Goal: Information Seeking & Learning: Learn about a topic

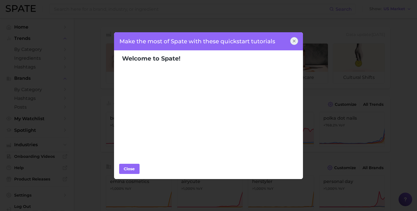
click at [292, 41] on icon at bounding box center [294, 41] width 5 height 5
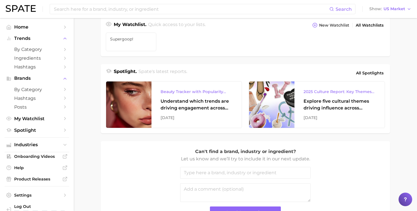
scroll to position [207, 0]
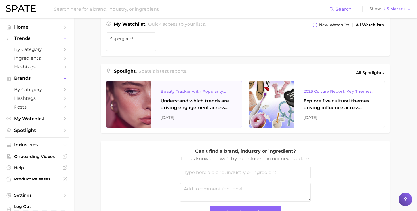
click at [190, 103] on div "Understand which trends are driving engagement across platforms in the skin, ha…" at bounding box center [196, 105] width 72 height 14
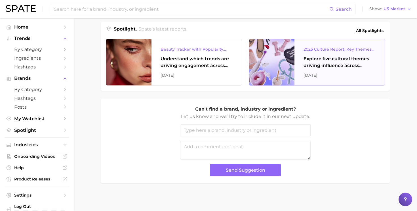
click at [329, 62] on div "Explore five cultural themes driving influence across beauty, food, and pop cul…" at bounding box center [339, 63] width 72 height 14
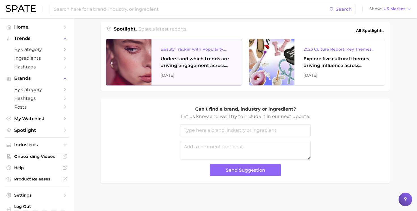
click at [186, 64] on div "Understand which trends are driving engagement across platforms in the skin, ha…" at bounding box center [196, 63] width 72 height 14
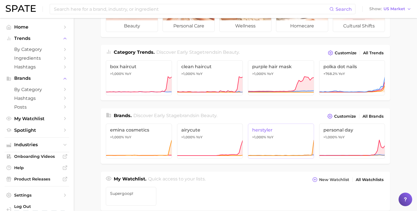
scroll to position [51, 0]
click at [37, 60] on span "Ingredients" at bounding box center [36, 58] width 45 height 5
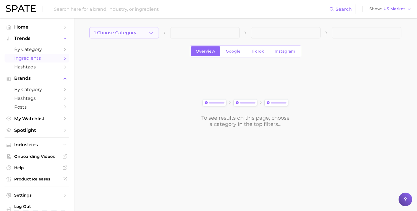
click at [149, 35] on icon "button" at bounding box center [151, 33] width 6 height 6
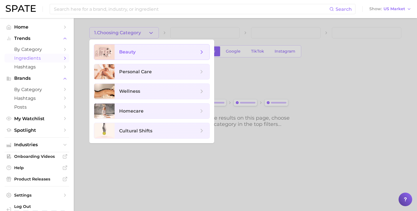
click at [149, 54] on span "beauty" at bounding box center [158, 52] width 79 height 6
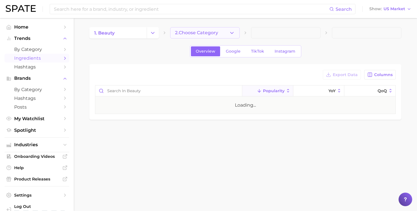
click at [217, 33] on span "2. Choose Category" at bounding box center [196, 32] width 43 height 5
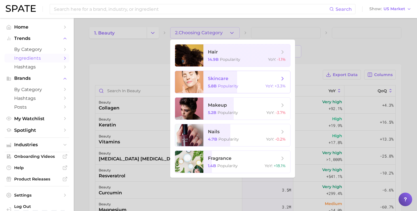
click at [217, 78] on span "skincare" at bounding box center [218, 78] width 20 height 5
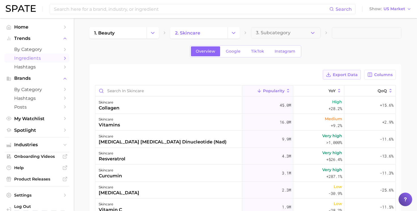
click at [351, 74] on span "Export Data" at bounding box center [345, 75] width 25 height 5
click at [311, 34] on icon "button" at bounding box center [313, 33] width 6 height 6
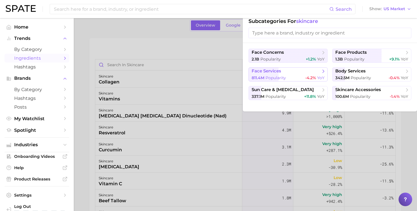
scroll to position [27, 0]
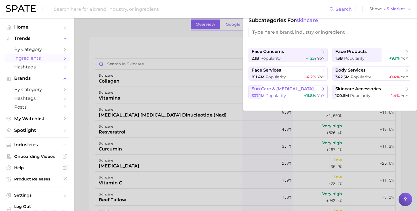
click at [280, 91] on span "sun care & [MEDICAL_DATA]" at bounding box center [282, 88] width 62 height 5
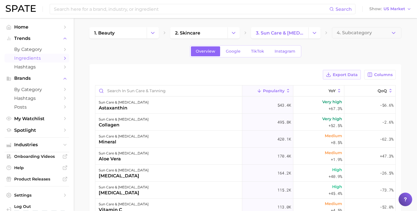
click at [346, 74] on span "Export Data" at bounding box center [345, 75] width 25 height 5
click at [370, 32] on span "4. Subcategory" at bounding box center [353, 32] width 35 height 5
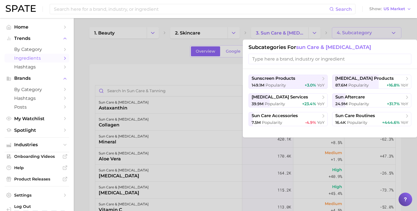
click at [369, 33] on div at bounding box center [208, 105] width 417 height 211
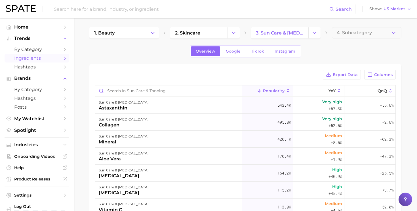
click at [369, 33] on span "4. Subcategory" at bounding box center [353, 32] width 35 height 5
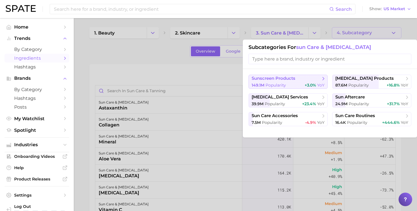
click at [286, 79] on span "sunscreen products" at bounding box center [273, 78] width 44 height 5
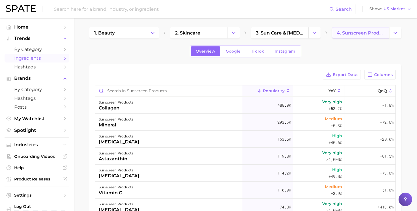
click at [369, 37] on link "4. sunscreen products" at bounding box center [360, 32] width 57 height 11
click at [385, 32] on link "4. sunscreen products" at bounding box center [360, 32] width 57 height 11
click at [395, 31] on icon "Change Category" at bounding box center [395, 33] width 6 height 6
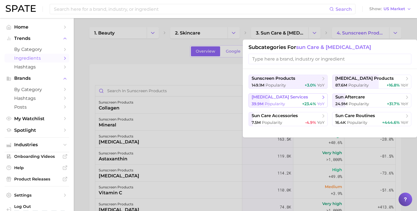
click at [269, 96] on span "[MEDICAL_DATA] services" at bounding box center [279, 97] width 56 height 5
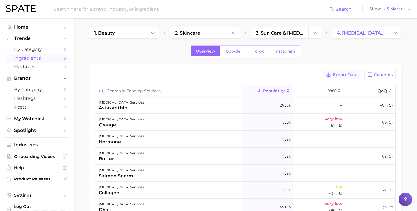
click at [346, 72] on button "Export Data" at bounding box center [342, 75] width 38 height 10
click at [155, 33] on icon "Change Category" at bounding box center [153, 33] width 6 height 6
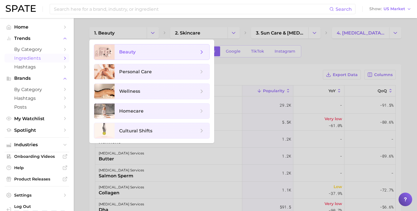
click at [140, 53] on span "beauty" at bounding box center [158, 52] width 79 height 6
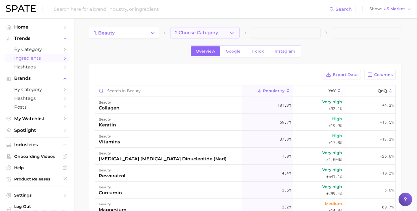
click at [197, 34] on span "2. Choose Category" at bounding box center [196, 32] width 43 height 5
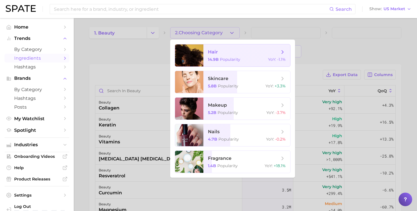
click at [215, 54] on span "hair" at bounding box center [213, 51] width 10 height 5
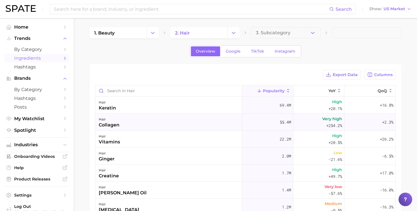
scroll to position [2, 0]
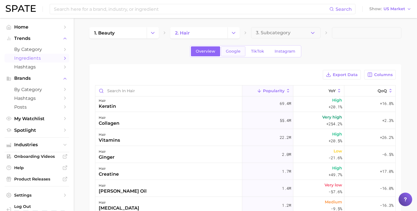
click at [230, 52] on span "Google" at bounding box center [233, 51] width 15 height 5
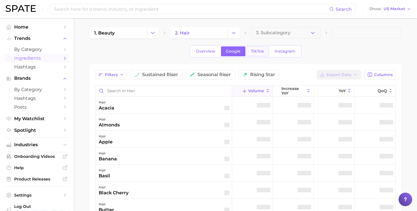
click at [256, 51] on span "TikTok" at bounding box center [257, 51] width 13 height 5
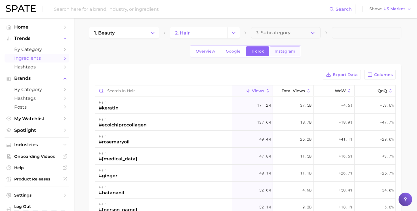
click at [281, 49] on span "Instagram" at bounding box center [284, 51] width 21 height 5
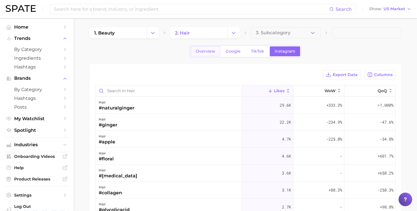
click at [205, 52] on span "Overview" at bounding box center [206, 51] width 20 height 5
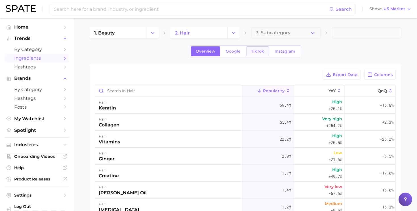
click at [261, 51] on span "TikTok" at bounding box center [257, 51] width 13 height 5
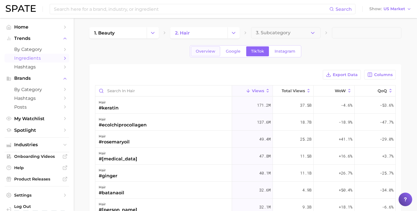
click at [207, 53] on span "Overview" at bounding box center [206, 51] width 20 height 5
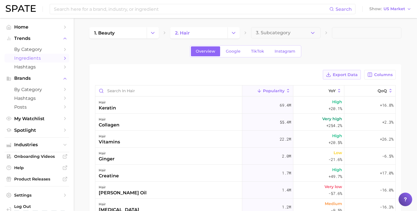
click at [344, 76] on span "Export Data" at bounding box center [345, 75] width 25 height 5
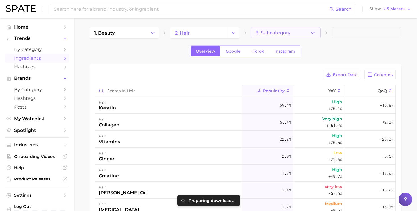
click at [284, 34] on span "3. Subcategory" at bounding box center [273, 32] width 35 height 5
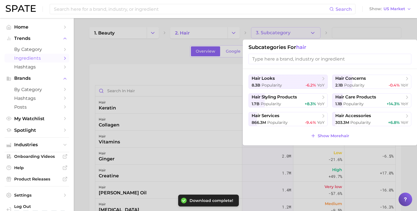
click at [233, 106] on div at bounding box center [208, 105] width 417 height 211
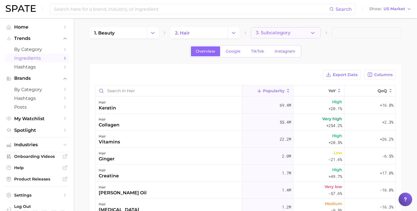
click at [273, 35] on span "3. Subcategory" at bounding box center [273, 32] width 35 height 5
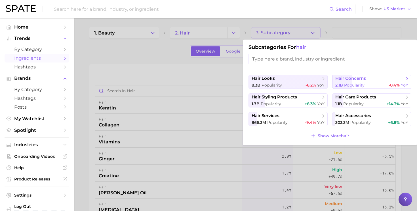
click at [355, 82] on button "hair concerns 2.1b Popularity -0.4% YoY" at bounding box center [371, 82] width 79 height 14
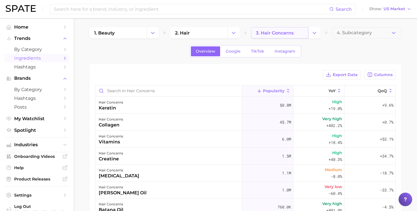
click at [281, 33] on span "3. hair concerns" at bounding box center [275, 32] width 38 height 5
click at [313, 34] on icon "Change Category" at bounding box center [314, 33] width 6 height 6
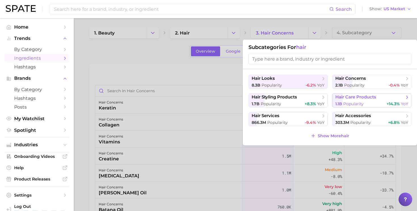
click at [363, 98] on span "hair care products" at bounding box center [355, 97] width 41 height 5
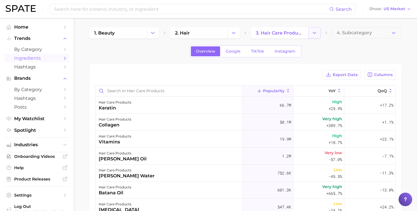
click at [316, 33] on icon "Change Category" at bounding box center [314, 33] width 6 height 6
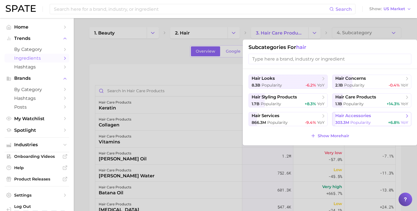
click at [353, 116] on span "hair accessories" at bounding box center [353, 115] width 36 height 5
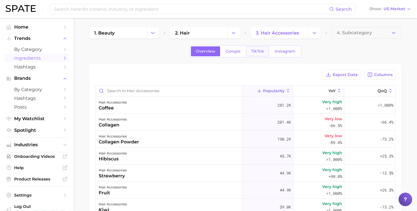
click at [253, 52] on span "TikTok" at bounding box center [257, 51] width 13 height 5
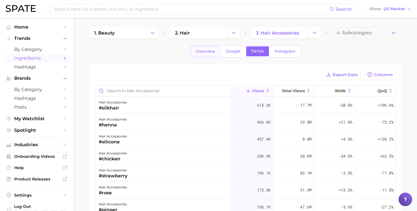
click at [206, 54] on link "Overview" at bounding box center [205, 51] width 29 height 10
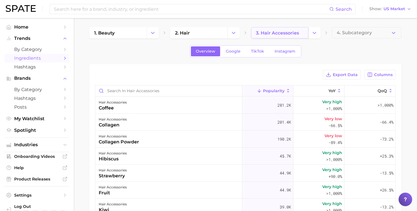
click at [300, 35] on link "3. hair accessories" at bounding box center [279, 32] width 57 height 11
click at [315, 33] on icon "Change Category" at bounding box center [314, 33] width 6 height 6
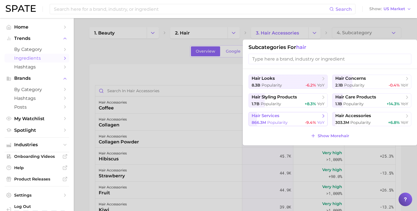
click at [288, 123] on div "866.3m Popularity -9.4% YoY" at bounding box center [287, 122] width 73 height 5
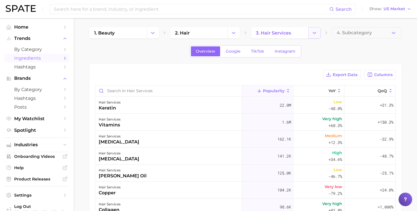
click at [314, 33] on icon "Change Category" at bounding box center [314, 33] width 6 height 6
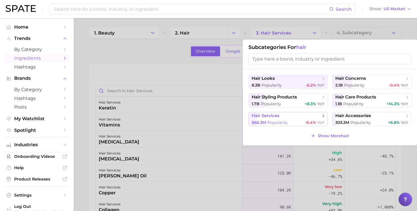
click at [266, 118] on span "hair services" at bounding box center [265, 115] width 28 height 5
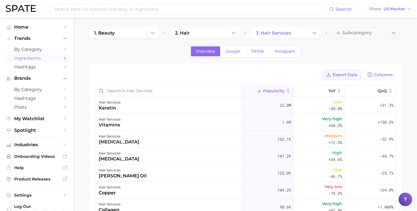
click at [346, 77] on span "Export Data" at bounding box center [345, 75] width 25 height 5
click at [169, 52] on div "Overview Google TikTok Instagram" at bounding box center [245, 51] width 312 height 12
click at [315, 33] on icon "Change Category" at bounding box center [314, 33] width 6 height 6
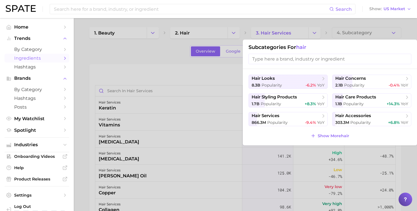
click at [362, 39] on div at bounding box center [208, 105] width 417 height 211
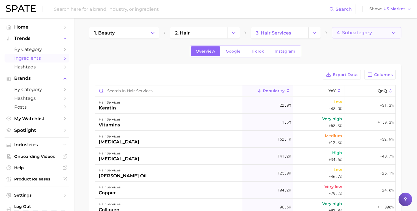
click at [361, 31] on span "4. Subcategory" at bounding box center [353, 32] width 35 height 5
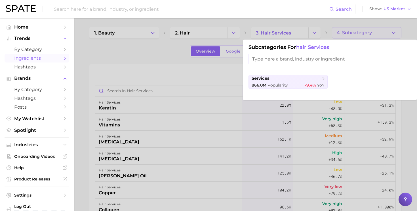
click at [276, 35] on div at bounding box center [208, 105] width 417 height 211
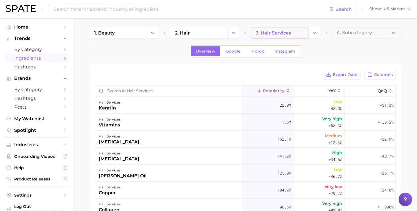
click at [302, 33] on link "3. hair services" at bounding box center [279, 32] width 57 height 11
click at [278, 32] on span "3. hair services" at bounding box center [273, 32] width 35 height 5
click at [315, 32] on icon "Change Category" at bounding box center [314, 33] width 6 height 6
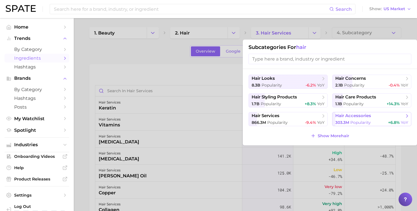
click at [346, 118] on span "hair accessories" at bounding box center [353, 115] width 36 height 5
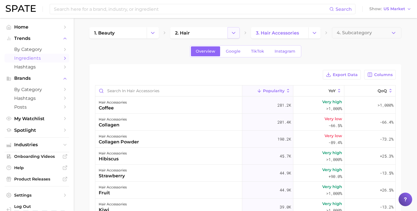
click at [233, 33] on polyline "Change Category" at bounding box center [233, 32] width 3 height 1
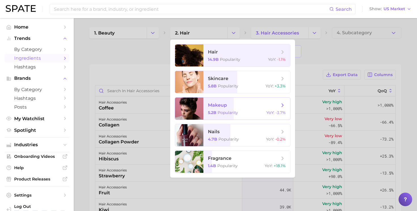
click at [213, 106] on span "makeup" at bounding box center [217, 105] width 19 height 5
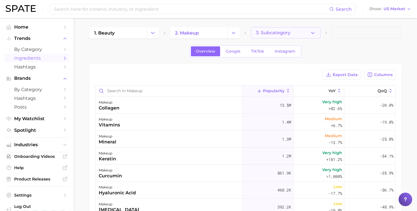
click at [315, 34] on icon "button" at bounding box center [313, 33] width 6 height 6
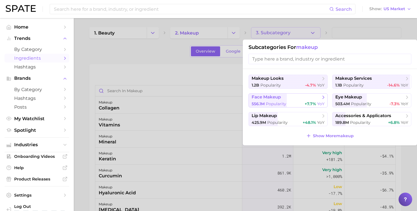
click at [262, 99] on span "face makeup" at bounding box center [265, 97] width 29 height 5
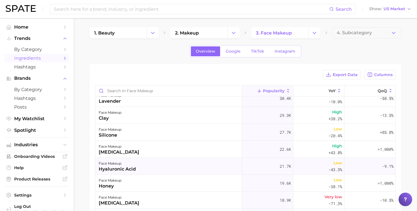
scroll to position [143, 0]
click at [139, 115] on div "face makeup clay" at bounding box center [168, 115] width 147 height 17
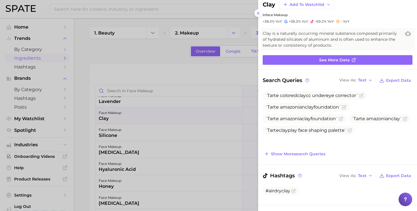
scroll to position [0, 0]
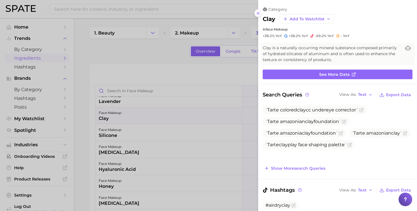
click at [257, 14] on line at bounding box center [258, 13] width 2 height 2
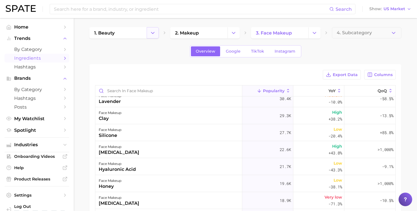
click at [155, 33] on icon "Change Category" at bounding box center [153, 33] width 6 height 6
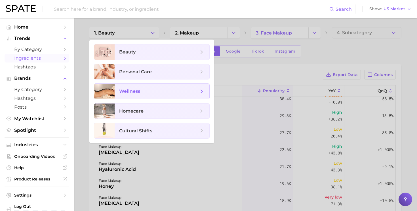
click at [153, 90] on span "wellness" at bounding box center [158, 91] width 79 height 6
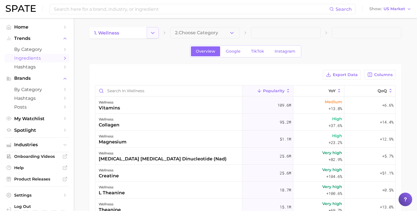
click at [156, 34] on button "Change Category" at bounding box center [153, 32] width 12 height 11
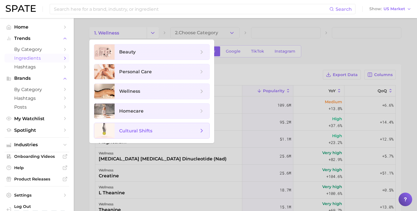
click at [149, 129] on span "cultural shifts" at bounding box center [135, 130] width 33 height 5
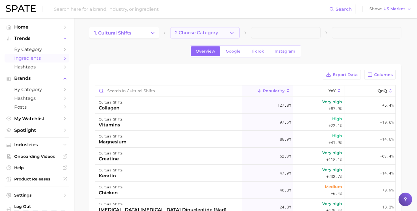
click at [223, 34] on button "2. Choose Category" at bounding box center [204, 32] width 69 height 11
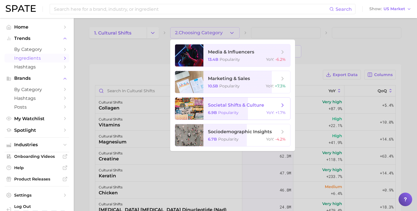
click at [234, 107] on span "societal shifts & culture" at bounding box center [236, 105] width 56 height 5
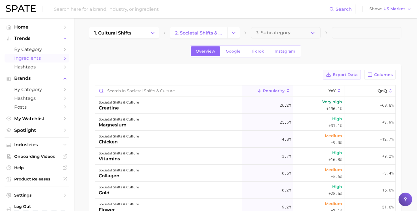
click at [348, 73] on span "Export Data" at bounding box center [345, 75] width 25 height 5
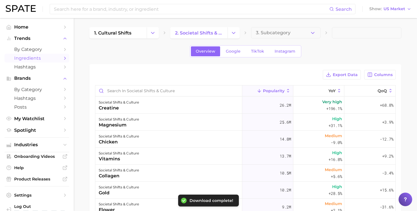
click at [354, 44] on div "1. cultural shifts 2. societal shifts & culture 3. Subcategory Overview Google …" at bounding box center [245, 164] width 312 height 275
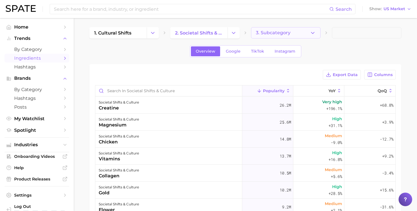
click at [310, 32] on icon "button" at bounding box center [313, 33] width 6 height 6
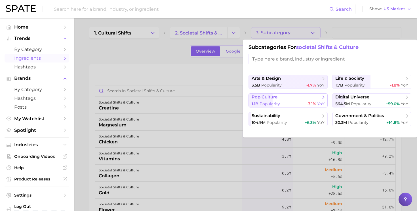
click at [279, 99] on span "pop culture" at bounding box center [285, 98] width 69 height 6
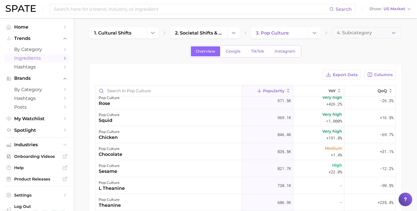
scroll to position [39, 0]
click at [314, 31] on icon "Change Category" at bounding box center [314, 33] width 6 height 6
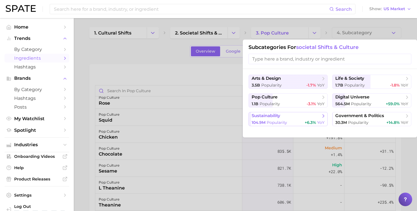
click at [272, 120] on span "Popularity" at bounding box center [276, 122] width 20 height 5
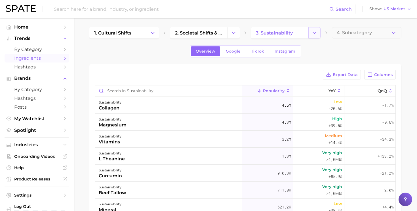
click at [314, 32] on icon "Change Category" at bounding box center [314, 33] width 6 height 6
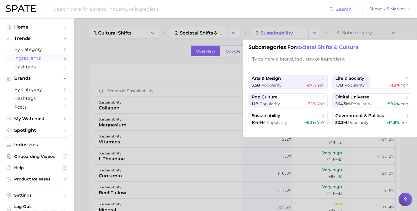
click at [229, 32] on div at bounding box center [208, 105] width 417 height 211
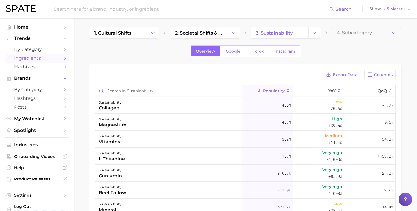
click at [323, 32] on div "1. cultural shifts 2. societal shifts & culture 3. sustainability 4. Subcategory" at bounding box center [245, 32] width 312 height 11
click at [316, 32] on icon "Change Category" at bounding box center [314, 33] width 6 height 6
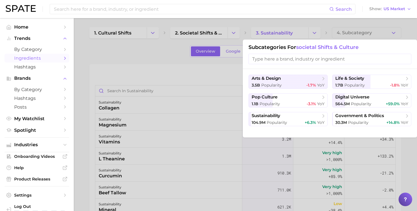
click at [313, 62] on input "search" at bounding box center [329, 59] width 163 height 10
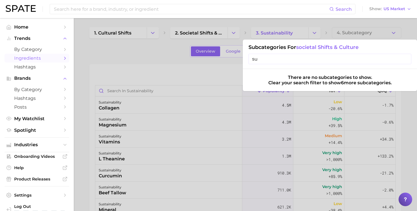
type input "s"
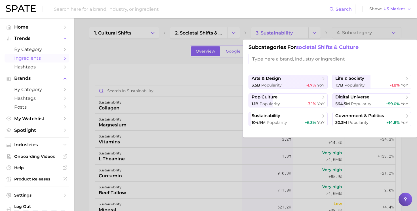
click at [233, 71] on div at bounding box center [208, 105] width 417 height 211
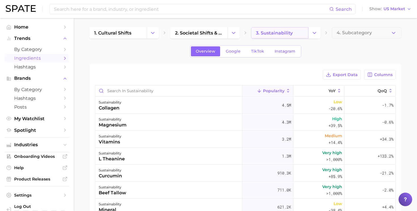
click at [294, 30] on link "3. sustainability" at bounding box center [279, 32] width 57 height 11
click at [313, 35] on icon "Change Category" at bounding box center [314, 33] width 6 height 6
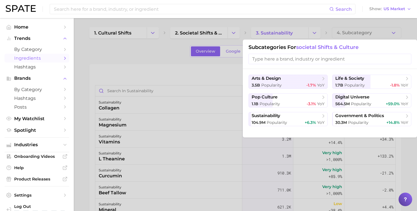
click at [217, 34] on div at bounding box center [208, 105] width 417 height 211
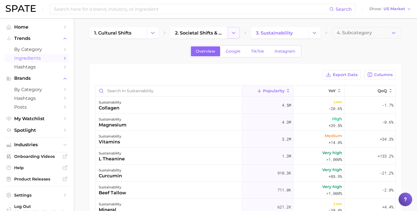
click at [229, 32] on button "Change Category" at bounding box center [233, 32] width 12 height 11
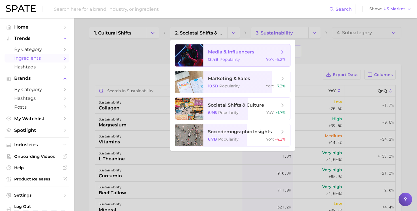
click at [229, 56] on span "media & influencers 13.4b Popularity YoY : -6.2%" at bounding box center [246, 56] width 87 height 22
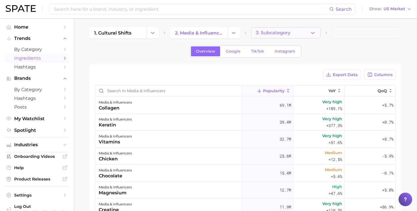
click at [314, 31] on icon "button" at bounding box center [313, 33] width 6 height 6
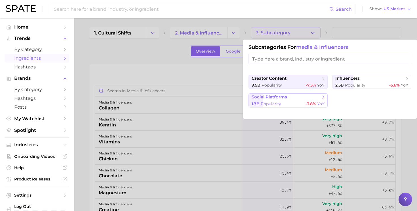
click at [282, 99] on span "social platforms" at bounding box center [268, 97] width 35 height 5
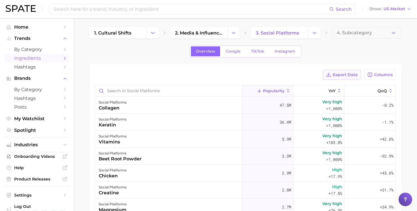
click at [344, 75] on span "Export Data" at bounding box center [345, 75] width 25 height 5
click at [34, 119] on span "My Watchlist" at bounding box center [36, 118] width 45 height 5
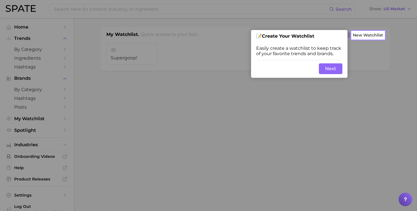
click at [333, 69] on button "Next" at bounding box center [331, 68] width 24 height 11
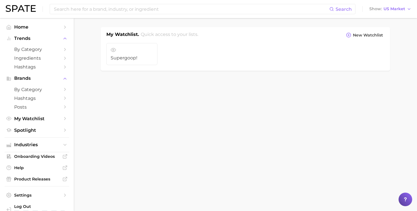
click at [30, 21] on nav "Home Trends by Category Ingredients Hashtags Brands by Category Hashtags Posts …" at bounding box center [37, 114] width 74 height 193
click at [27, 26] on span "Home" at bounding box center [36, 26] width 45 height 5
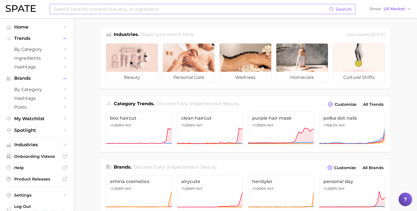
click at [111, 10] on input at bounding box center [191, 9] width 276 height 10
type input "skincare repair"
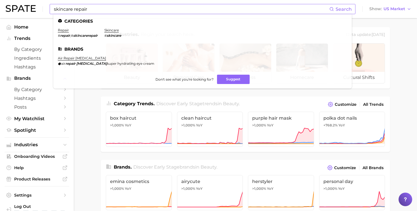
click at [67, 37] on em "repair" at bounding box center [65, 35] width 10 height 4
click at [83, 62] on em "[MEDICAL_DATA]" at bounding box center [91, 64] width 31 height 4
click at [65, 30] on link "repair" at bounding box center [63, 30] width 11 height 4
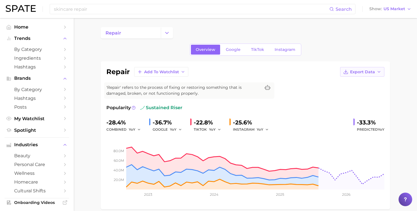
click at [366, 73] on span "Export Data" at bounding box center [362, 72] width 25 height 5
click at [114, 31] on span "repair" at bounding box center [113, 32] width 16 height 5
click at [101, 7] on input at bounding box center [191, 9] width 276 height 10
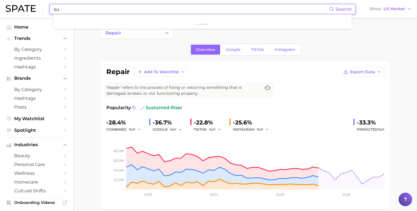
type input "s"
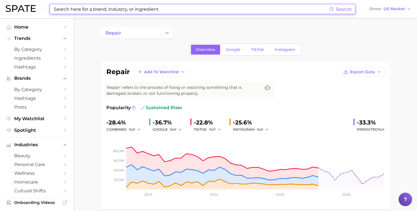
type input "s"
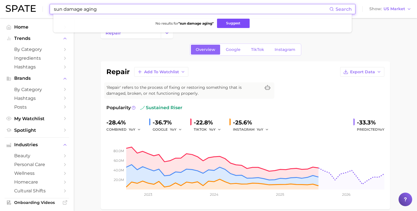
click at [228, 23] on button "Suggest" at bounding box center [233, 23] width 33 height 9
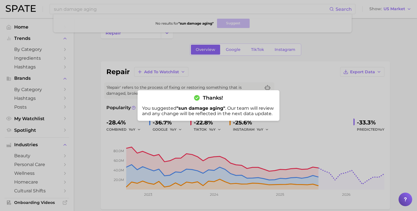
click at [82, 62] on div at bounding box center [208, 105] width 417 height 211
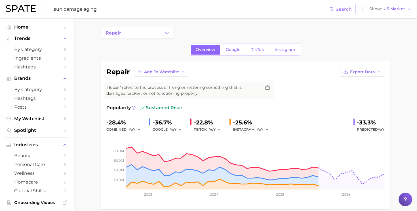
click at [67, 10] on input "sun damage aging" at bounding box center [191, 9] width 276 height 10
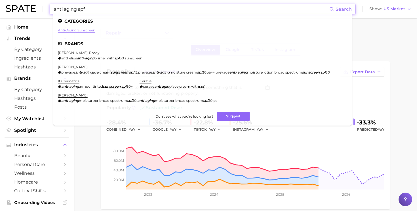
click at [83, 28] on link "anti-aging sunscreen" at bounding box center [76, 30] width 37 height 4
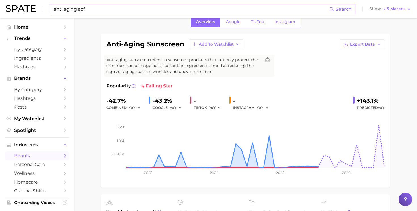
scroll to position [27, 0]
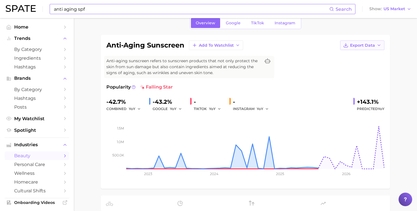
click at [355, 45] on span "Export Data" at bounding box center [362, 45] width 25 height 5
click at [360, 43] on span "Export Data" at bounding box center [362, 45] width 25 height 5
click at [353, 44] on span "Export Data" at bounding box center [362, 45] width 25 height 5
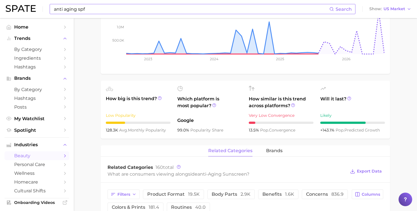
scroll to position [136, 0]
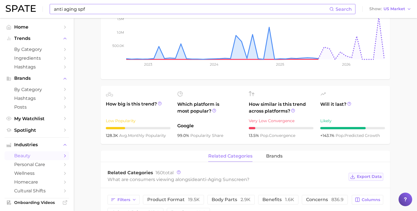
click at [354, 178] on icon at bounding box center [352, 177] width 5 height 5
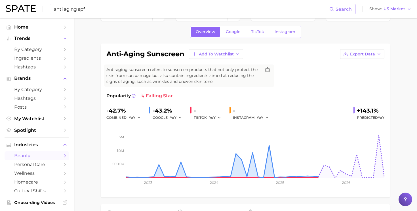
scroll to position [7, 0]
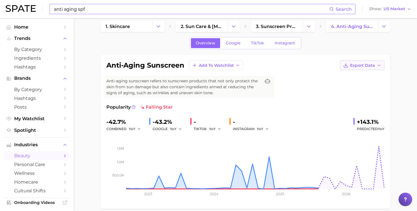
click at [347, 62] on button "Export Data" at bounding box center [362, 66] width 44 height 10
click at [346, 85] on span "Time Series Image" at bounding box center [350, 86] width 38 height 5
click at [100, 9] on input "anti aging spf" at bounding box center [191, 9] width 276 height 10
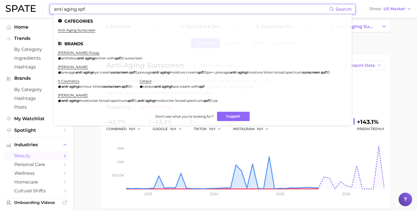
drag, startPoint x: 93, startPoint y: 7, endPoint x: 51, endPoint y: 7, distance: 41.7
click at [49, 9] on div "anti aging spf Search Categories anti-aging sunscreen Brands [PERSON_NAME]-posa…" at bounding box center [208, 9] width 405 height 18
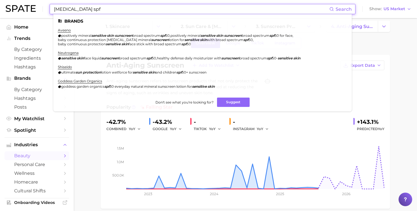
scroll to position [0, 0]
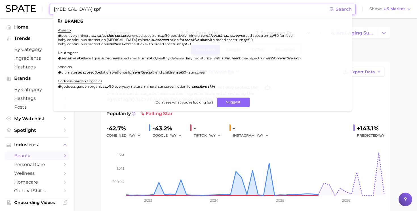
click at [114, 35] on em "skin" at bounding box center [110, 35] width 7 height 4
click at [119, 36] on em "sunscreen" at bounding box center [124, 35] width 18 height 4
click at [89, 33] on li "aveeno positively mineral [MEDICAL_DATA] sunscreen broad spectrum spf 50 , posi…" at bounding box center [199, 37] width 282 height 18
drag, startPoint x: 105, startPoint y: 11, endPoint x: 9, endPoint y: 7, distance: 95.6
click at [9, 7] on div "[MEDICAL_DATA] spf Search Brands aveeno positively mineral [MEDICAL_DATA] sunsc…" at bounding box center [208, 9] width 405 height 18
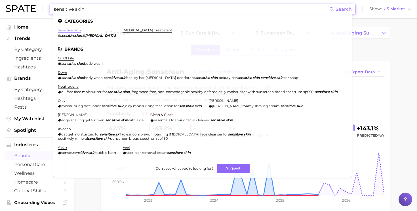
click at [70, 29] on link "sensitive skin" at bounding box center [69, 30] width 23 height 4
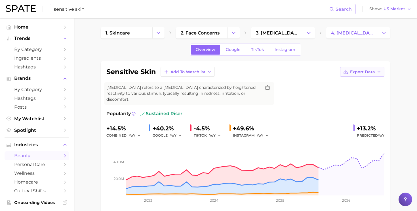
click at [357, 72] on span "Export Data" at bounding box center [362, 72] width 25 height 5
click at [340, 92] on span "Time Series Image" at bounding box center [350, 92] width 38 height 5
click at [367, 99] on div "[MEDICAL_DATA] Add to Watchlist Export Data [MEDICAL_DATA] refers to a [MEDICAL…" at bounding box center [245, 138] width 278 height 143
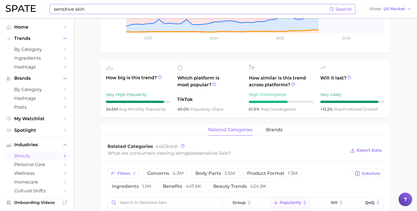
scroll to position [173, 0]
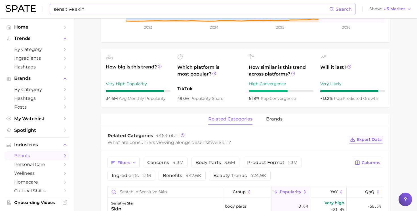
click at [361, 137] on span "Export Data" at bounding box center [369, 139] width 25 height 5
click at [95, 6] on input "sensitive skin" at bounding box center [191, 9] width 276 height 10
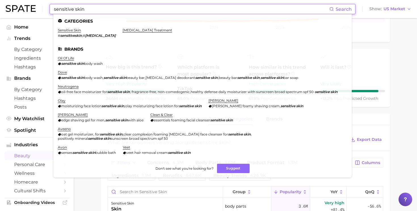
click at [94, 6] on input "sensitive skin" at bounding box center [191, 9] width 276 height 10
click at [389, 52] on ul "How big is this trend? Very High Popularity 34.6m avg. monthly popularity Which…" at bounding box center [245, 78] width 289 height 58
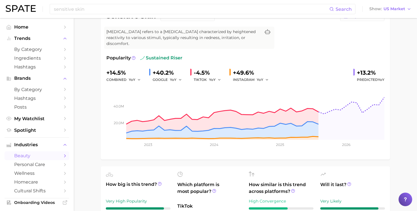
scroll to position [0, 0]
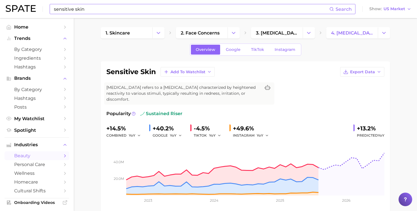
click at [90, 11] on input "sensitive skin" at bounding box center [191, 9] width 276 height 10
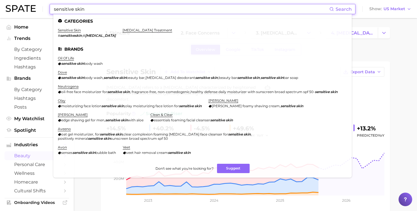
drag, startPoint x: 90, startPoint y: 11, endPoint x: 44, endPoint y: 8, distance: 46.0
click at [44, 9] on div "[MEDICAL_DATA] Search Categories [MEDICAL_DATA] # sensitiveskin , # [MEDICAL_DA…" at bounding box center [208, 9] width 405 height 18
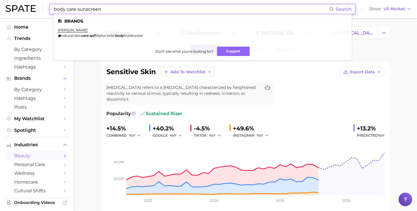
drag, startPoint x: 102, startPoint y: 9, endPoint x: 43, endPoint y: 7, distance: 58.4
click at [43, 7] on div "body care sunscreen Search Brands [PERSON_NAME] natural [MEDICAL_DATA] spf 30pl…" at bounding box center [208, 9] width 405 height 18
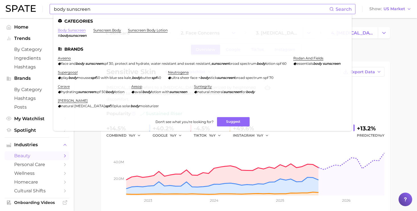
click at [77, 31] on link "body sunscreen" at bounding box center [72, 30] width 28 height 4
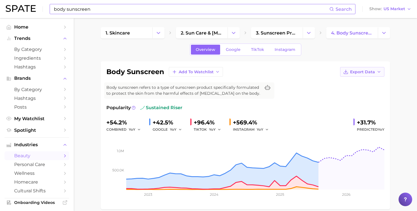
click at [345, 73] on icon "button" at bounding box center [345, 71] width 5 height 5
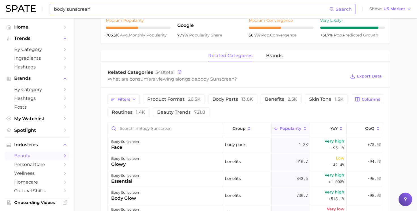
scroll to position [82, 0]
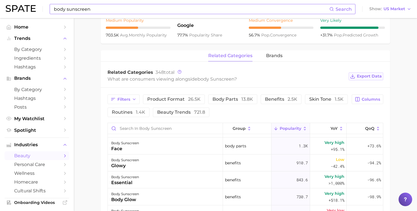
click at [354, 77] on icon at bounding box center [352, 76] width 5 height 5
click at [92, 61] on main "1. skincare 2. sun care & [MEDICAL_DATA] 3. sunscreen products 4. body sunscree…" at bounding box center [245, 78] width 343 height 583
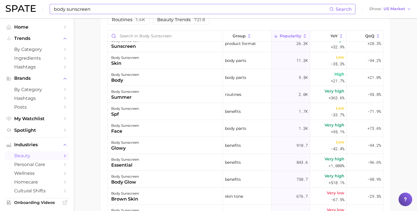
scroll to position [0, 0]
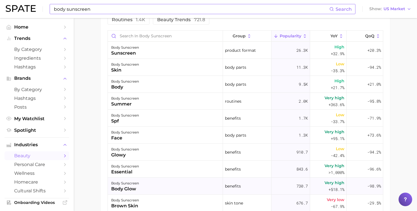
click at [125, 189] on div "body glow" at bounding box center [125, 189] width 28 height 7
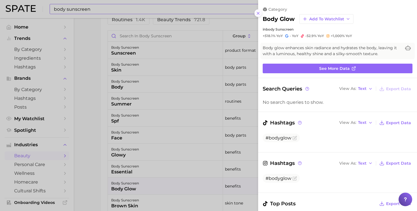
click at [258, 16] on button at bounding box center [258, 13] width 8 height 8
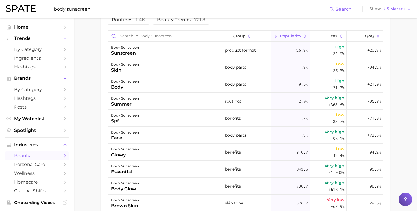
click at [90, 10] on input "body sunscreen" at bounding box center [191, 9] width 276 height 10
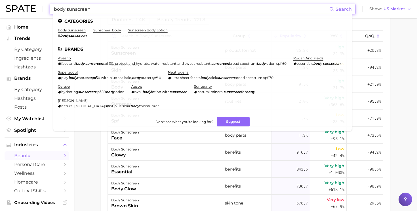
drag, startPoint x: 93, startPoint y: 11, endPoint x: 47, endPoint y: 8, distance: 46.0
click at [46, 9] on div "body sunscreen Search Categories body sunscreen # bodysunscreen sunscreen body …" at bounding box center [208, 9] width 405 height 18
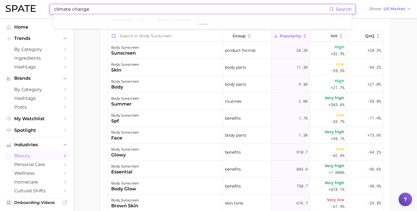
type input "climate change"
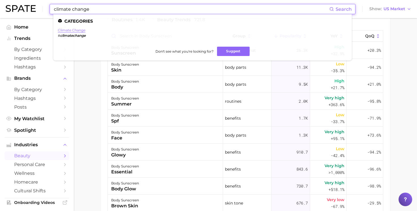
click at [73, 31] on link "climate change" at bounding box center [71, 30] width 27 height 4
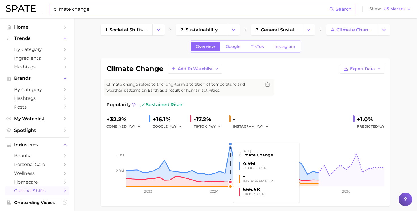
scroll to position [3, 0]
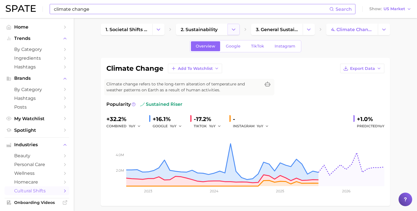
click at [231, 30] on icon "Change Category" at bounding box center [233, 30] width 6 height 6
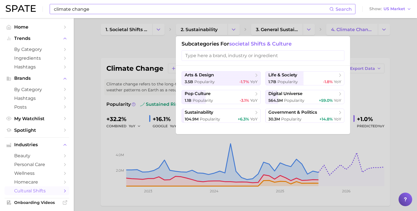
click at [164, 48] on div at bounding box center [208, 105] width 417 height 211
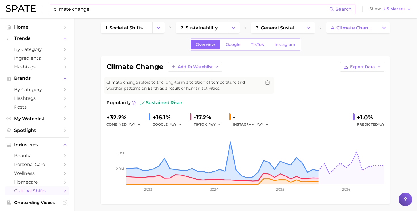
scroll to position [6, 0]
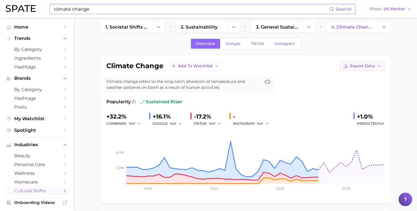
click at [347, 66] on icon "button" at bounding box center [345, 65] width 5 height 5
click at [341, 85] on span "Time Series Image" at bounding box center [350, 86] width 38 height 5
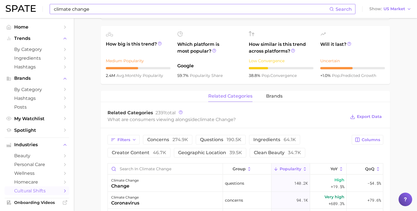
scroll to position [190, 0]
click at [353, 117] on polyline at bounding box center [352, 117] width 2 height 1
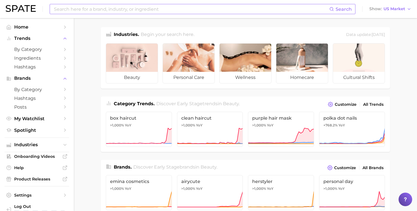
click at [130, 9] on input at bounding box center [191, 9] width 276 height 10
type input "zyn"
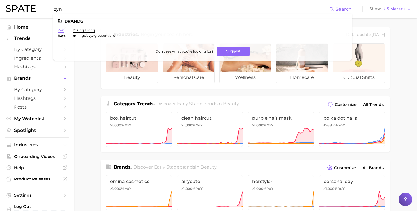
click at [61, 30] on link "zyn" at bounding box center [61, 30] width 7 height 4
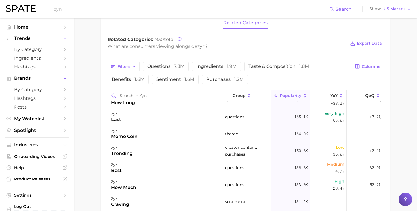
scroll to position [482, 0]
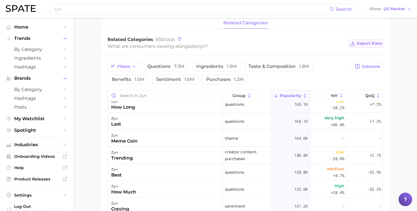
click at [352, 45] on icon at bounding box center [352, 43] width 5 height 5
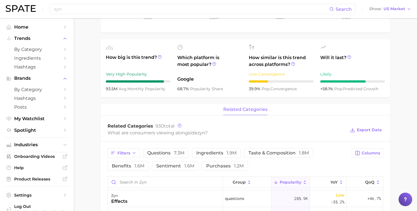
scroll to position [0, 0]
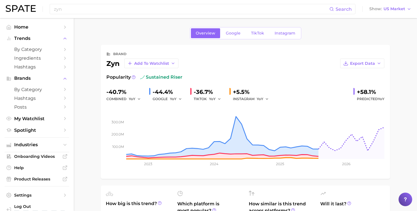
click at [162, 35] on div "Overview Google TikTok Instagram" at bounding box center [245, 33] width 289 height 12
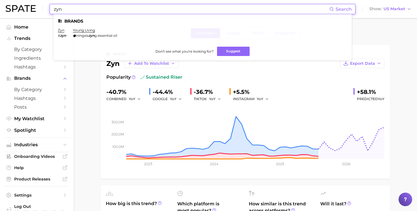
click at [64, 12] on input "zyn" at bounding box center [191, 9] width 276 height 10
click at [81, 30] on link "young living" at bounding box center [84, 30] width 22 height 4
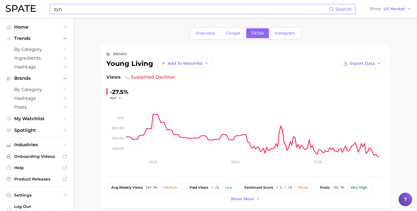
click at [76, 10] on input "zyn" at bounding box center [191, 9] width 276 height 10
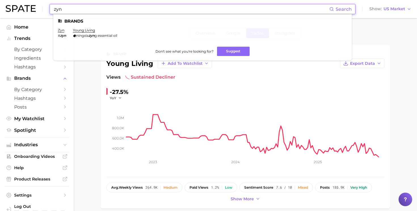
drag, startPoint x: 76, startPoint y: 10, endPoint x: 49, endPoint y: 11, distance: 26.7
click at [50, 11] on div "zyn Search Brands zyn # zyn young living ningxia zyn g essential oil Don't see …" at bounding box center [203, 9] width 306 height 10
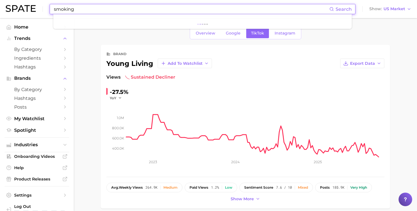
type input "smoking"
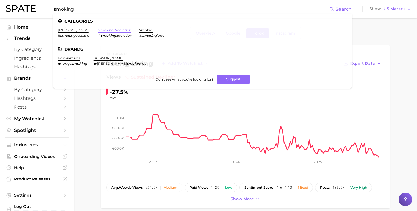
click at [123, 30] on link "smoking addiction" at bounding box center [114, 30] width 33 height 4
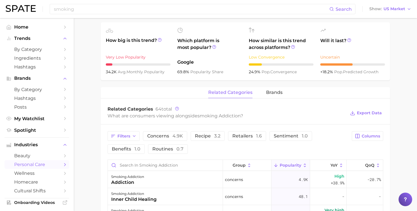
scroll to position [125, 0]
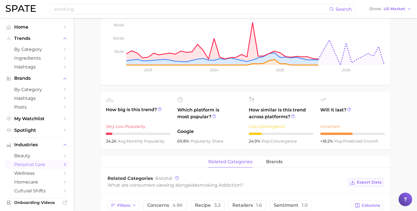
click at [352, 182] on icon at bounding box center [352, 182] width 5 height 5
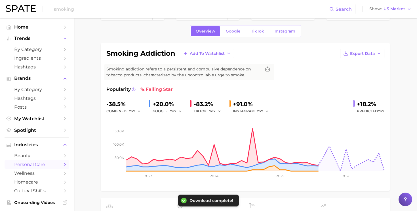
scroll to position [0, 0]
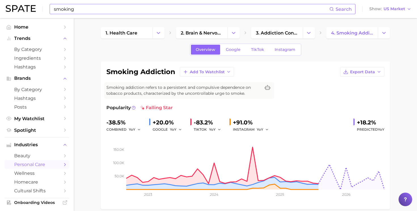
click at [89, 9] on input "smoking" at bounding box center [191, 9] width 276 height 10
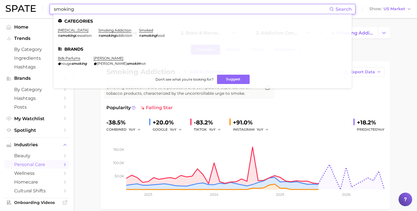
drag, startPoint x: 89, startPoint y: 9, endPoint x: 26, endPoint y: 10, distance: 63.8
click at [26, 10] on div "smoking Search Categories smoking cessation # smoking cessation smoking addicti…" at bounding box center [208, 9] width 405 height 18
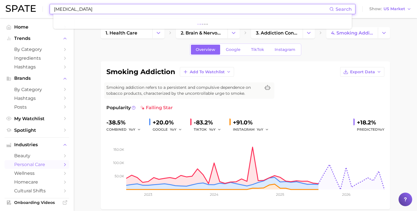
type input "tanning"
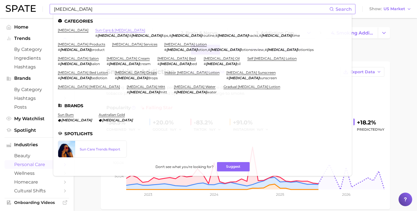
click at [98, 30] on link "sun care & [MEDICAL_DATA]" at bounding box center [120, 30] width 50 height 4
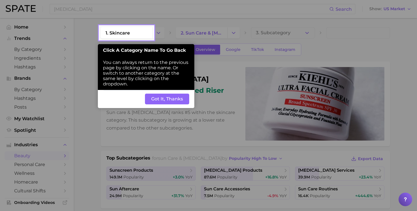
click at [178, 99] on button "Got It, Thanks" at bounding box center [167, 99] width 44 height 11
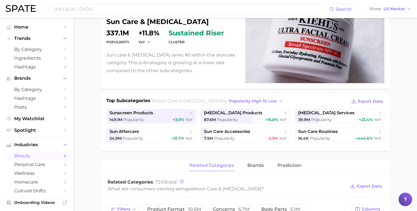
scroll to position [58, 0]
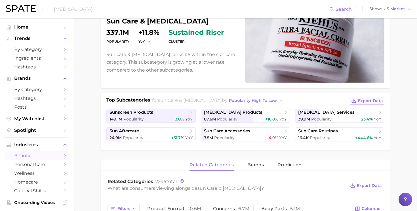
click at [355, 100] on icon at bounding box center [353, 100] width 5 height 5
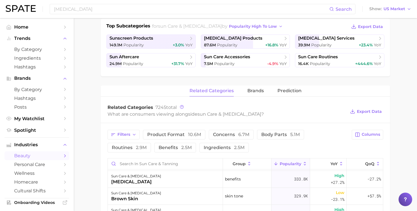
scroll to position [253, 0]
click at [353, 113] on icon at bounding box center [352, 111] width 5 height 5
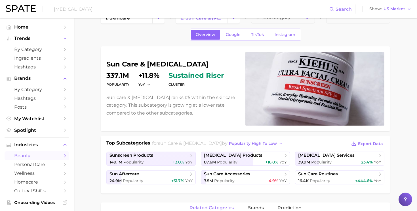
scroll to position [11, 0]
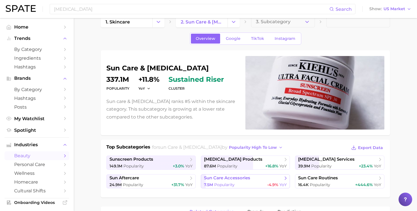
click at [229, 179] on span "sun care accessories" at bounding box center [227, 178] width 46 height 5
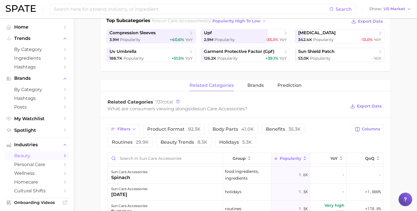
scroll to position [316, 0]
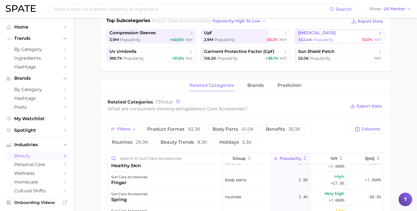
click at [317, 35] on span "sun protective clothing" at bounding box center [337, 33] width 79 height 6
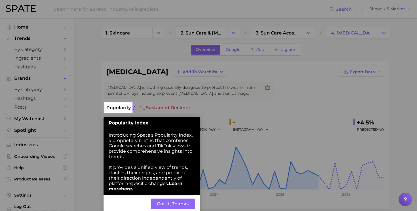
click at [183, 206] on button "Got It, Thanks" at bounding box center [173, 204] width 44 height 11
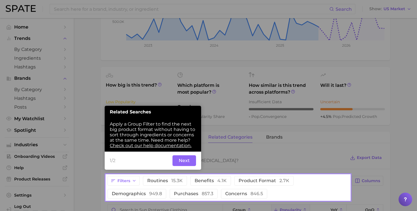
scroll to position [151, 0]
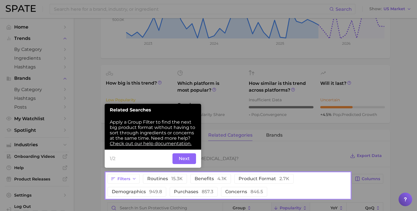
click at [335, 141] on div at bounding box center [228, 86] width 244 height 173
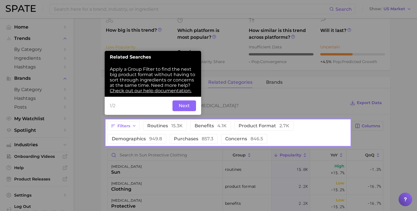
scroll to position [205, 0]
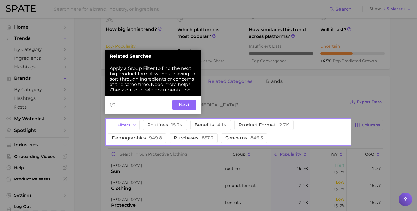
click at [189, 108] on button "Next" at bounding box center [184, 105] width 24 height 11
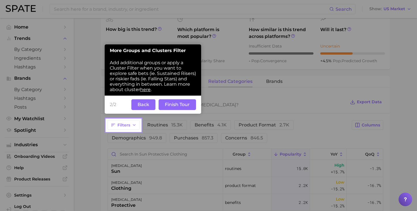
click at [173, 104] on button "Finish Tour" at bounding box center [176, 104] width 37 height 11
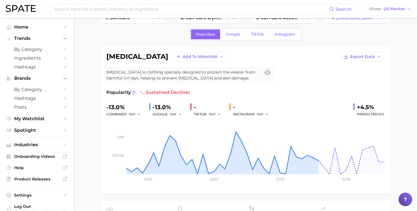
scroll to position [0, 0]
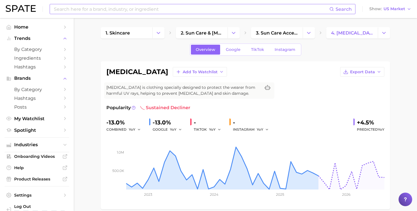
click at [81, 6] on input at bounding box center [191, 9] width 276 height 10
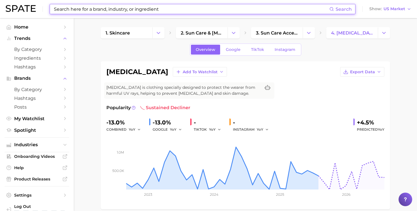
click at [144, 10] on input at bounding box center [191, 9] width 276 height 10
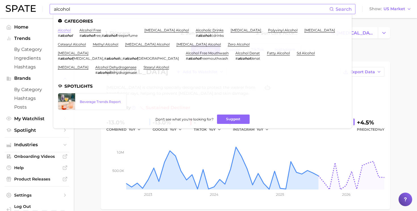
click at [66, 30] on link "alcohol" at bounding box center [64, 30] width 13 height 4
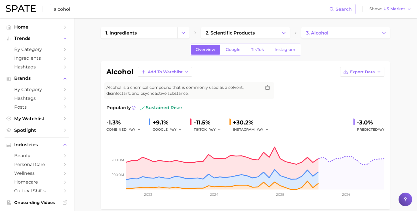
click at [84, 10] on input "alcohol" at bounding box center [191, 9] width 276 height 10
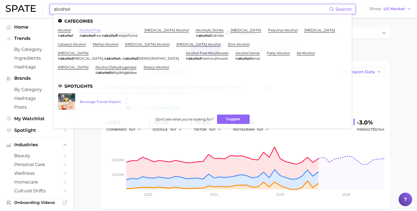
click at [88, 31] on link "alcohol free" at bounding box center [90, 30] width 22 height 4
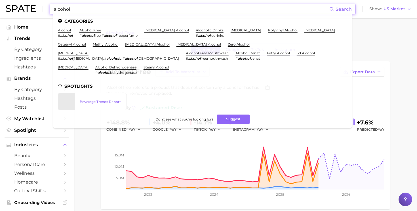
click at [85, 11] on input "alcohol" at bounding box center [191, 9] width 276 height 10
drag, startPoint x: 85, startPoint y: 11, endPoint x: 51, endPoint y: 7, distance: 34.2
click at [50, 9] on div "alcohol Search Categories alcohol # alcohol alcohol free # alcohol free , # alc…" at bounding box center [203, 9] width 306 height 10
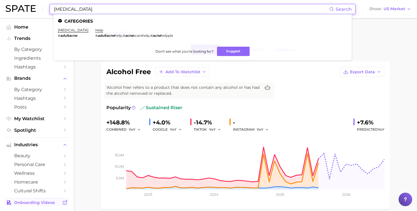
type input "adult acne"
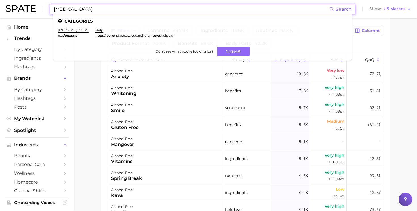
scroll to position [222, 0]
click at [66, 30] on link "adult acne" at bounding box center [73, 30] width 31 height 4
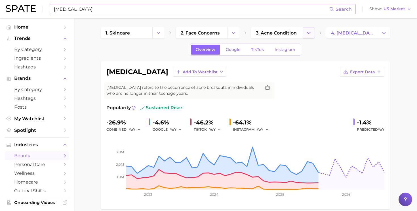
click at [307, 34] on icon "Change Category" at bounding box center [309, 33] width 6 height 6
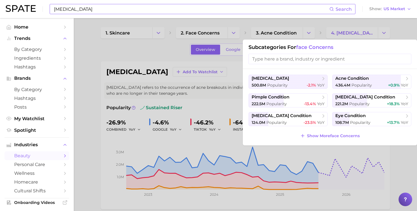
click at [230, 72] on div at bounding box center [208, 105] width 417 height 211
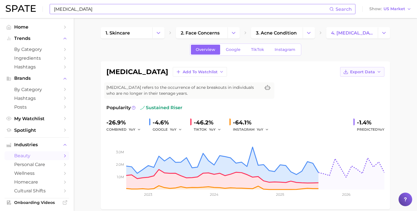
click at [357, 73] on span "Export Data" at bounding box center [362, 72] width 25 height 5
click at [292, 85] on div "adult acne Add to Watchlist Export Data Time Series CSV Time Series Image Adult…" at bounding box center [245, 135] width 278 height 137
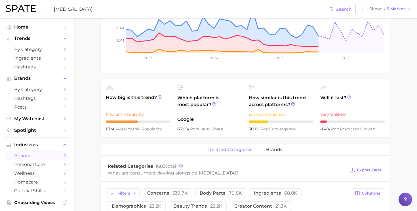
scroll to position [151, 0]
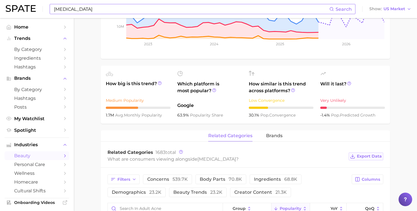
click at [353, 157] on polyline at bounding box center [352, 156] width 2 height 1
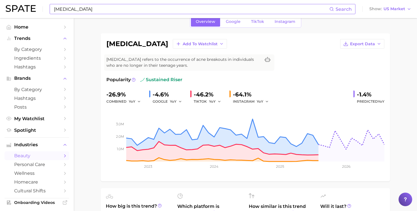
scroll to position [0, 0]
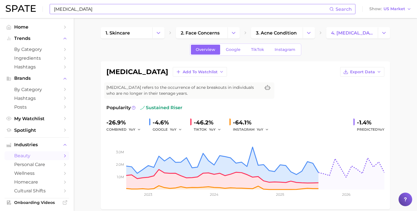
click at [382, 88] on div "adult acne Add to Watchlist Export Data Adult acne refers to the occurrence of …" at bounding box center [245, 135] width 278 height 137
click at [307, 33] on icon "Change Category" at bounding box center [309, 33] width 6 height 6
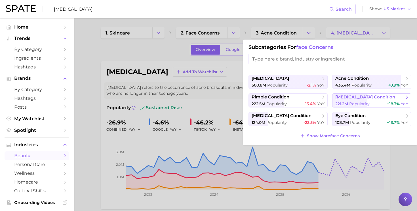
click at [351, 98] on span "eczema condition" at bounding box center [365, 97] width 60 height 5
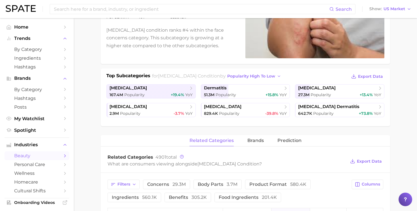
scroll to position [83, 0]
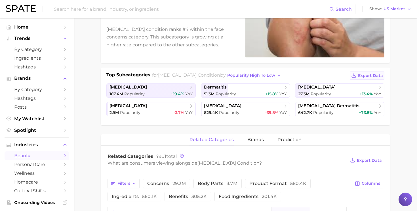
click at [354, 74] on icon at bounding box center [353, 75] width 5 height 5
click at [352, 160] on line at bounding box center [352, 160] width 0 height 3
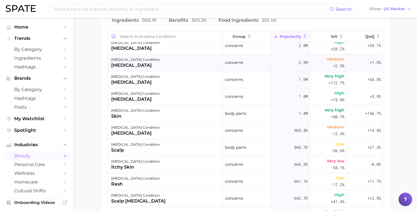
scroll to position [0, 0]
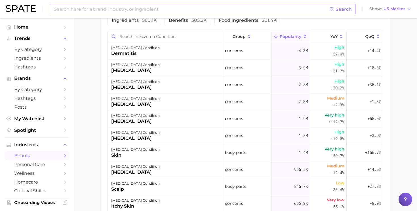
click at [92, 6] on input at bounding box center [191, 9] width 276 height 10
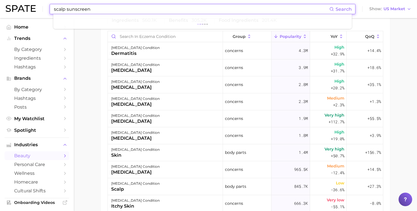
type input "scalp sunscreen"
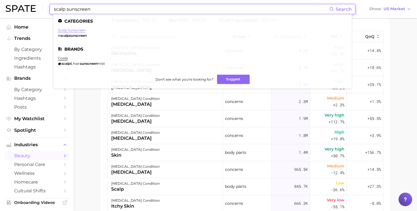
click at [73, 31] on link "scalp sunscreen" at bounding box center [72, 30] width 28 height 4
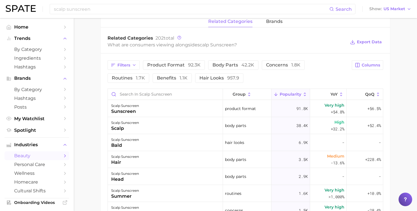
scroll to position [272, 0]
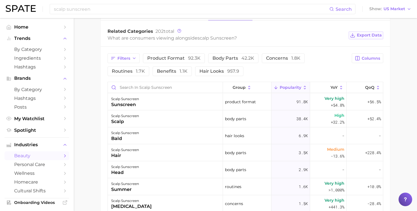
click at [355, 35] on button "Export Data" at bounding box center [365, 35] width 35 height 8
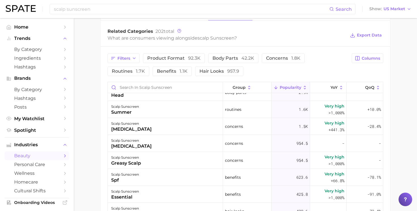
scroll to position [79, 0]
